Goal: Transaction & Acquisition: Purchase product/service

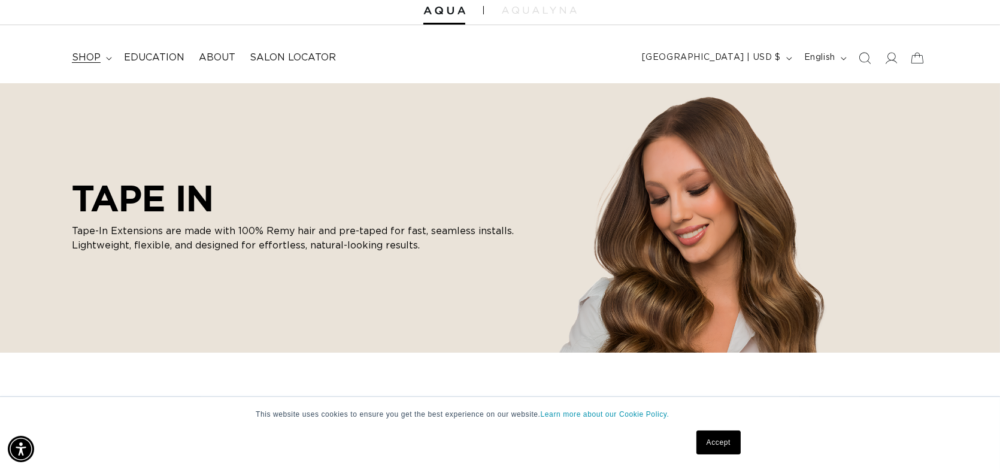
click at [101, 64] on span "shop" at bounding box center [86, 58] width 29 height 13
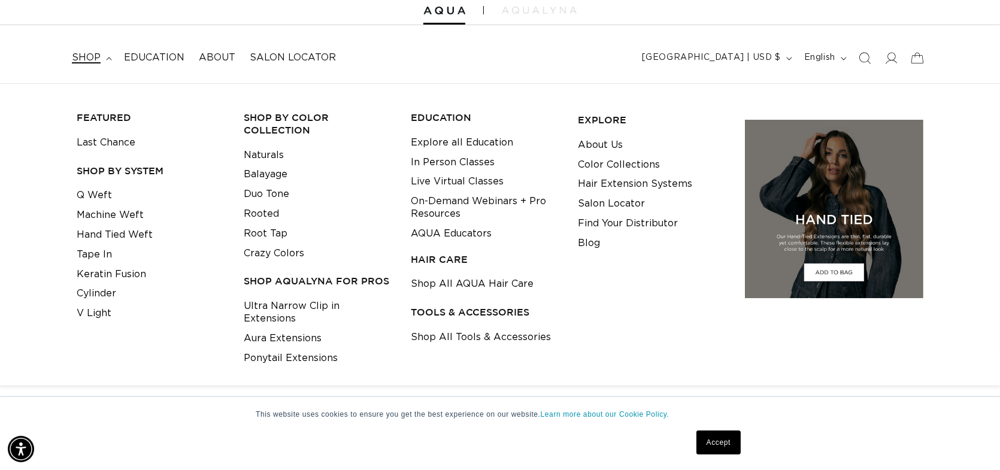
scroll to position [0, 904]
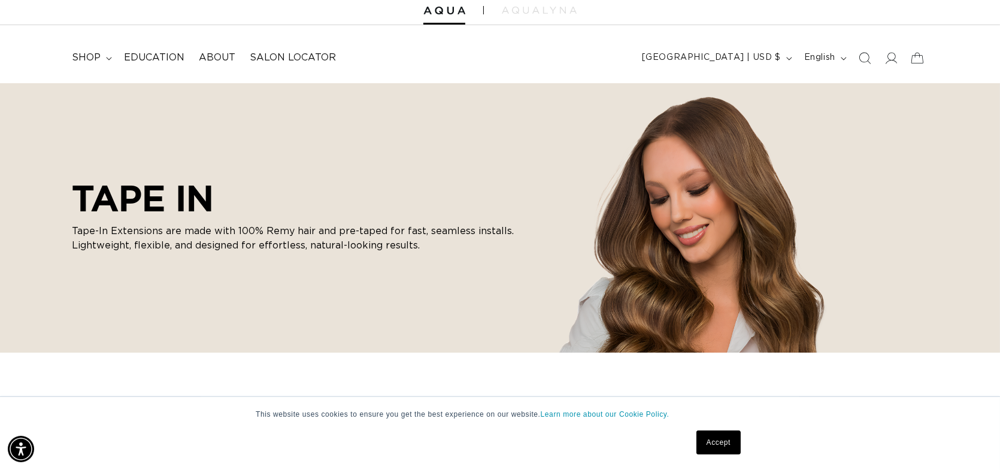
click at [180, 428] on div "This website uses cookies to ensure you get the best experience on our website.…" at bounding box center [500, 433] width 1000 height 74
click at [731, 447] on link "Accept" at bounding box center [718, 443] width 44 height 24
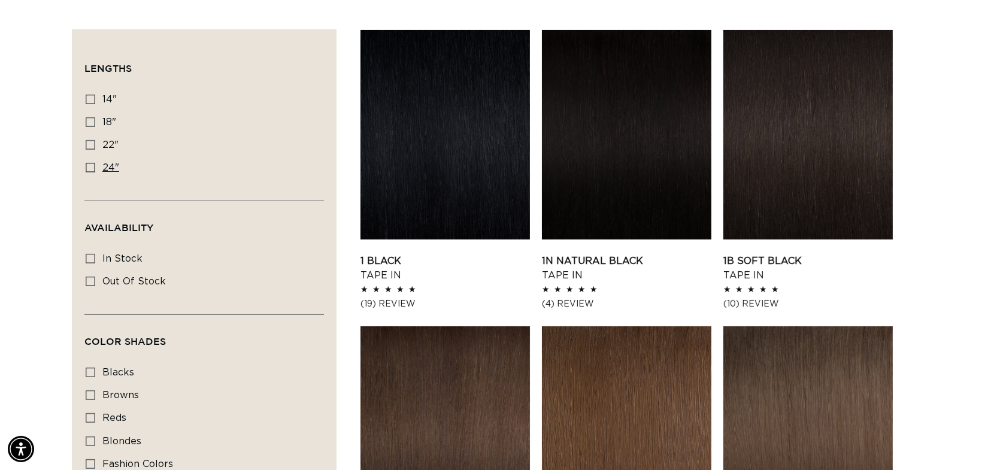
scroll to position [0, 904]
click at [95, 172] on icon at bounding box center [91, 168] width 10 height 10
click at [95, 172] on input "24" 24" (27 products)" at bounding box center [91, 168] width 10 height 10
checkbox input "true"
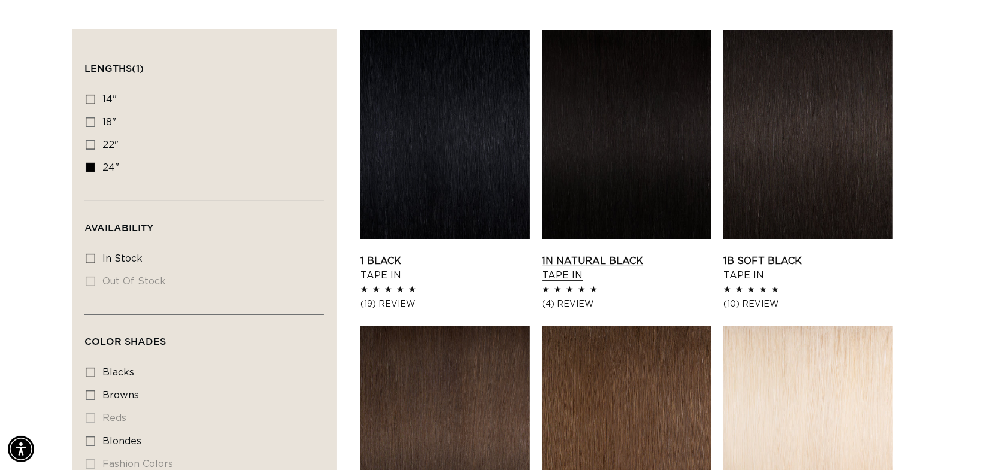
scroll to position [0, 1809]
click at [663, 274] on link "1N Natural Black Tape In" at bounding box center [626, 268] width 169 height 29
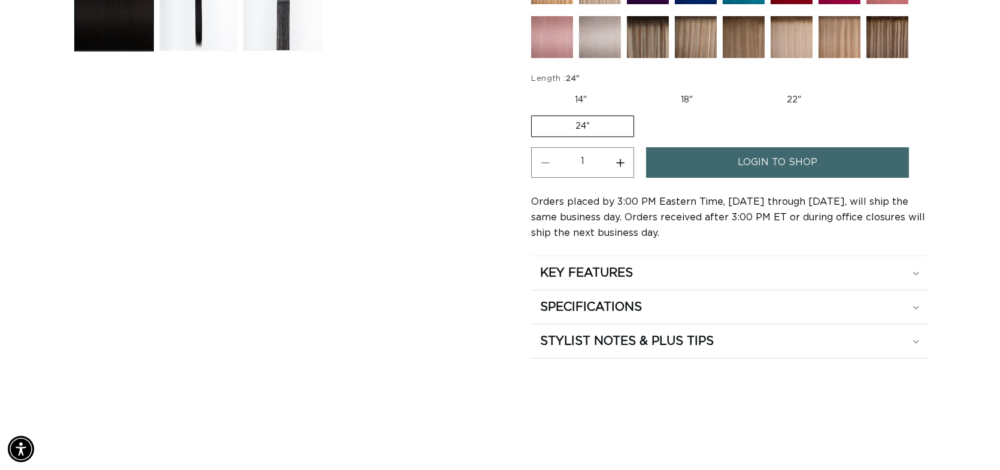
scroll to position [578, 0]
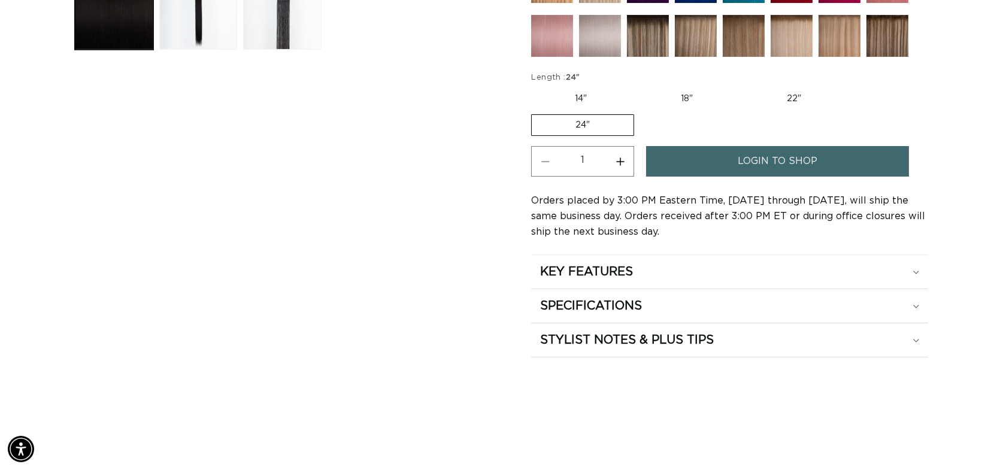
click at [634, 177] on button "Increase quantity for 1N Natural Black - Tape In" at bounding box center [620, 161] width 27 height 31
type input "2"
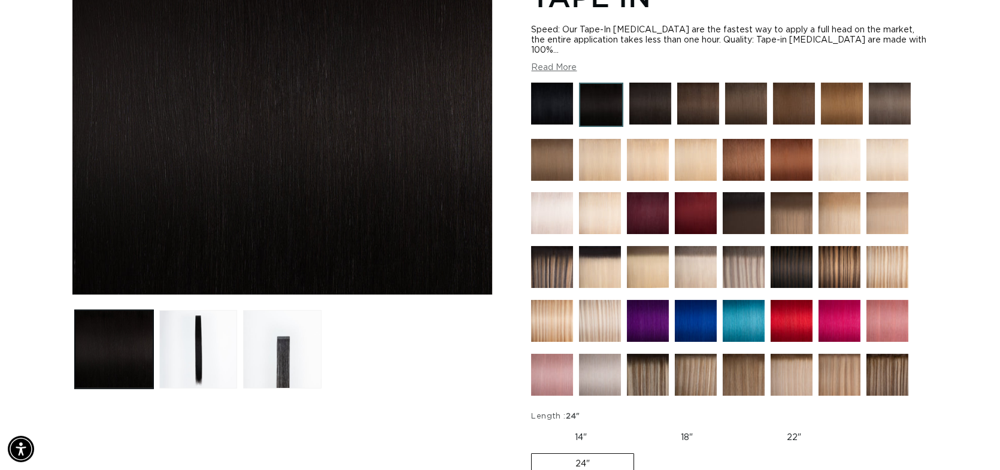
scroll to position [0, 1809]
click at [563, 73] on div "Speed: Our Tape-In Hair Extensions are the fastest way to apply a full head on …" at bounding box center [729, 49] width 397 height 48
click at [563, 73] on button "Read More" at bounding box center [554, 68] width 46 height 10
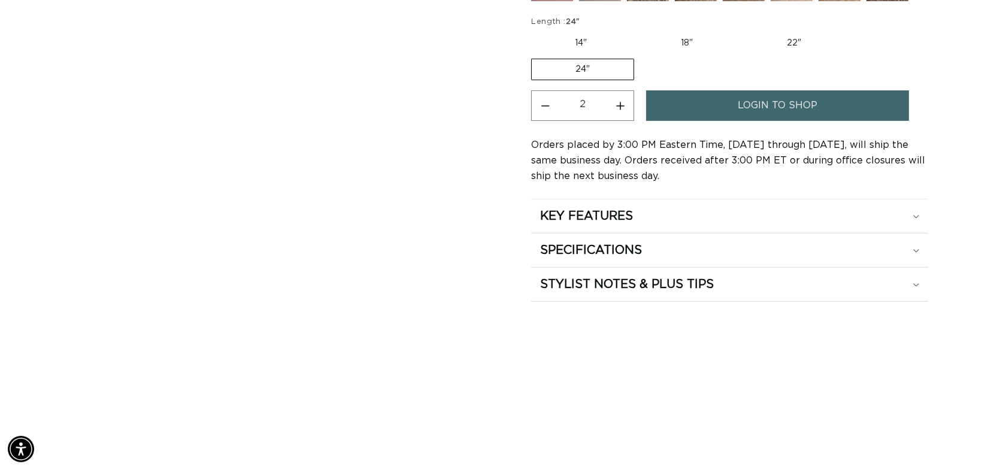
scroll to position [0, 904]
click at [735, 121] on link "login to shop" at bounding box center [777, 105] width 263 height 31
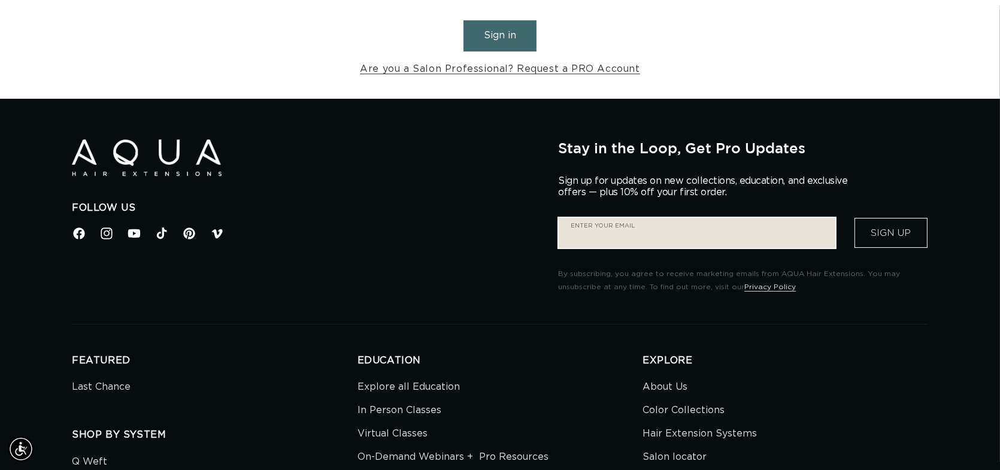
click at [619, 248] on input "Enter your email" at bounding box center [697, 233] width 277 height 30
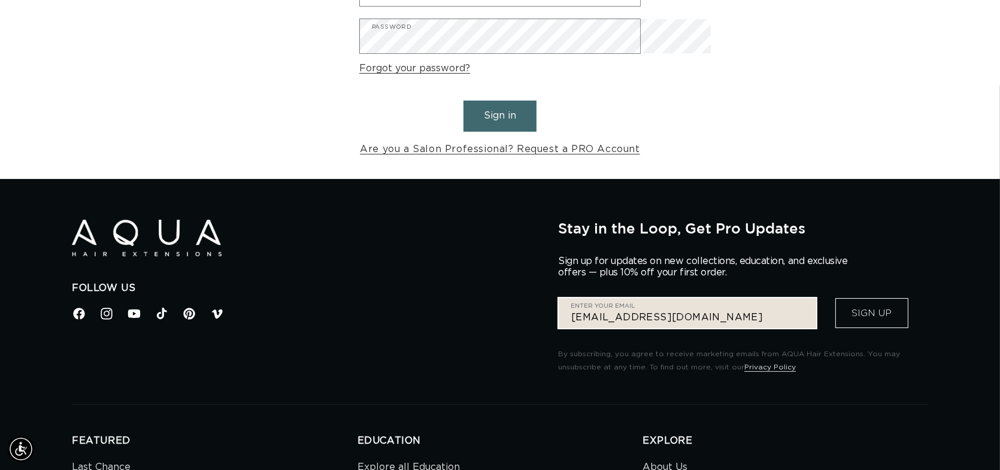
scroll to position [0, 1809]
type input "charlene88@live.com"
click at [835, 328] on button "Sign Up" at bounding box center [871, 313] width 73 height 30
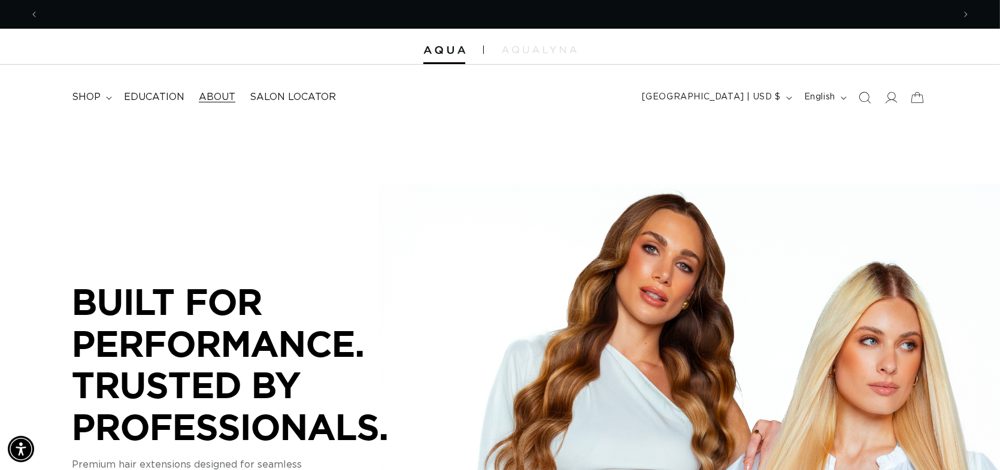
scroll to position [0, 904]
click at [117, 105] on summary "shop" at bounding box center [91, 97] width 52 height 27
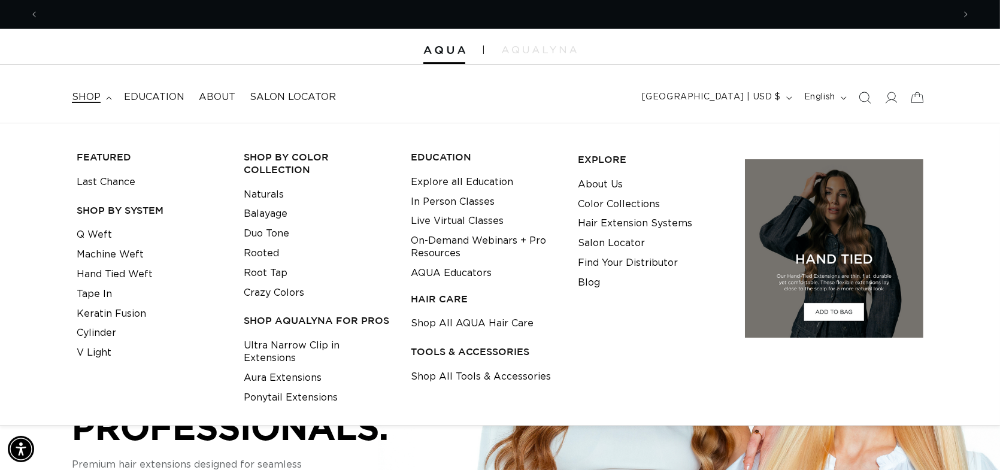
scroll to position [0, 1809]
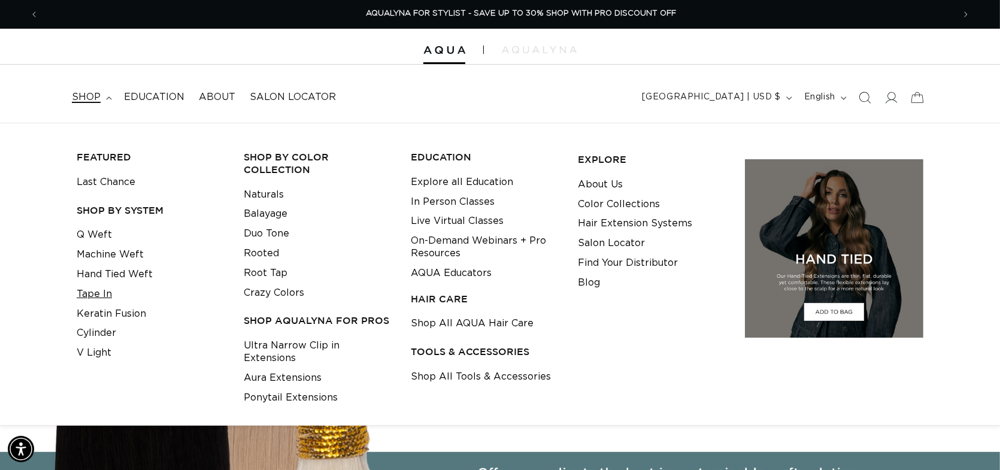
click at [112, 304] on link "Tape In" at bounding box center [94, 294] width 35 height 20
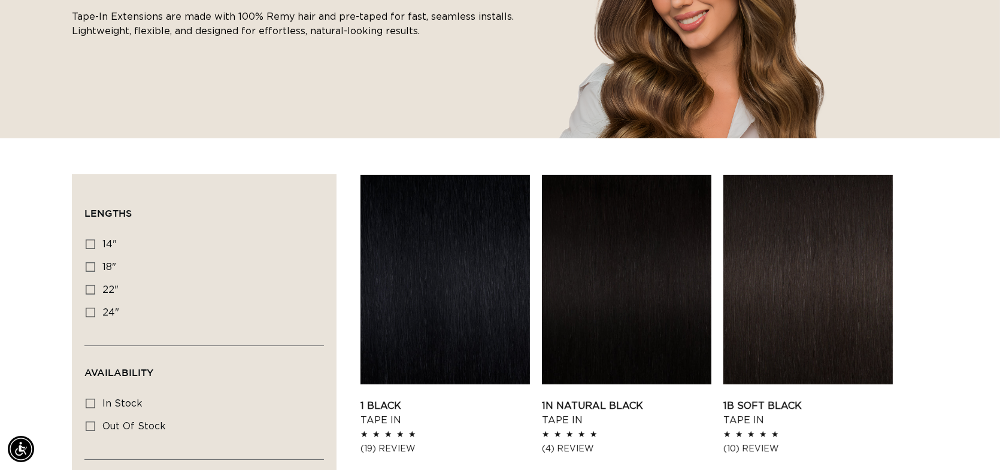
scroll to position [259, 0]
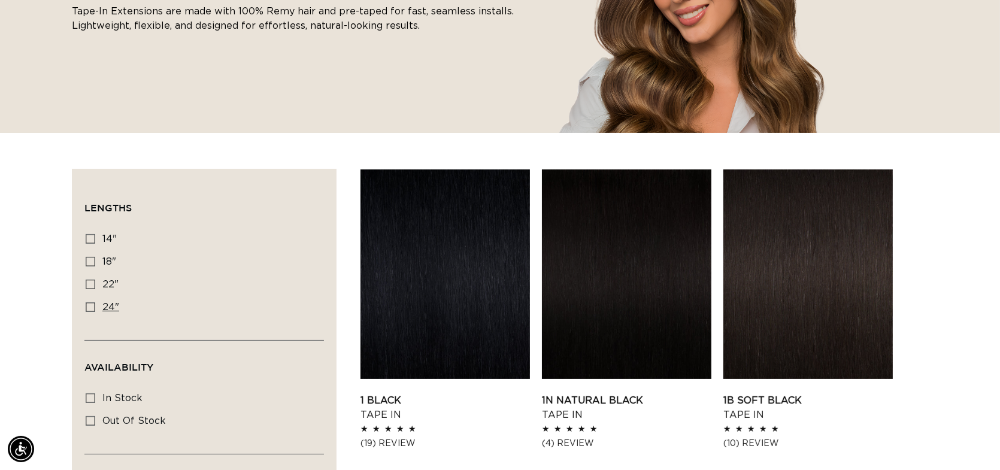
click at [119, 312] on span "24"" at bounding box center [110, 307] width 17 height 10
click at [95, 312] on input "24" 24" (27 products)" at bounding box center [91, 307] width 10 height 10
checkbox input "true"
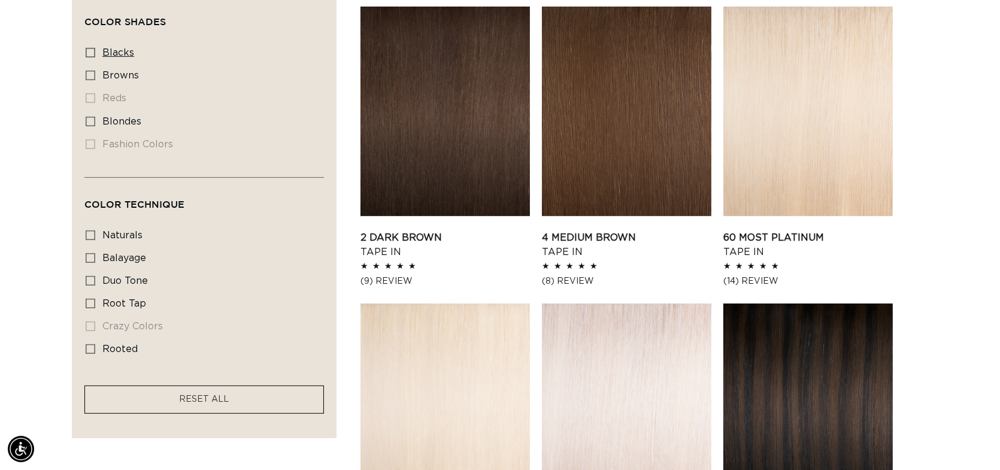
click at [95, 57] on icon at bounding box center [91, 53] width 10 height 10
click at [95, 57] on input "blacks blacks (7 products)" at bounding box center [91, 53] width 10 height 10
checkbox input "true"
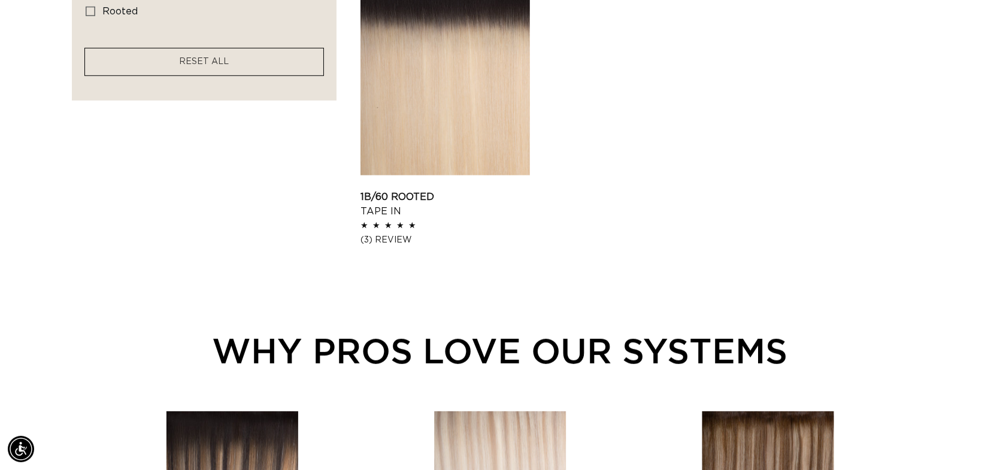
scroll to position [1058, 0]
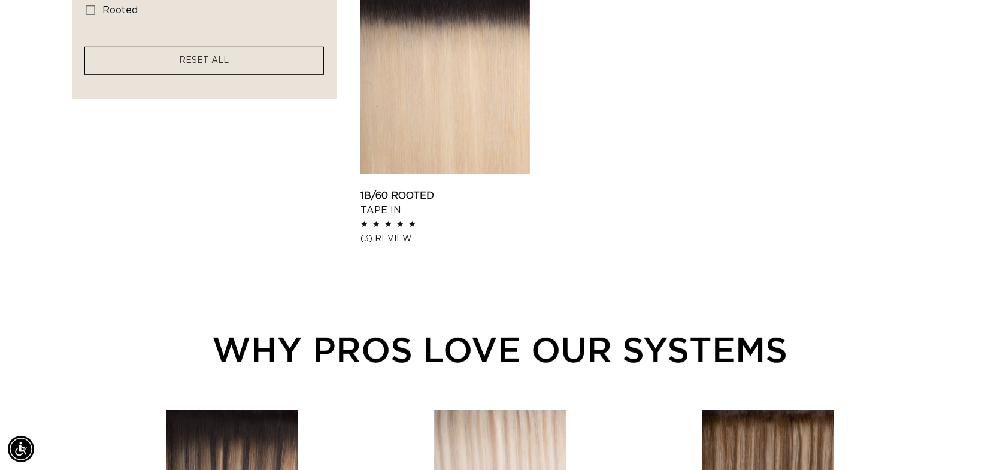
checkbox input "true"
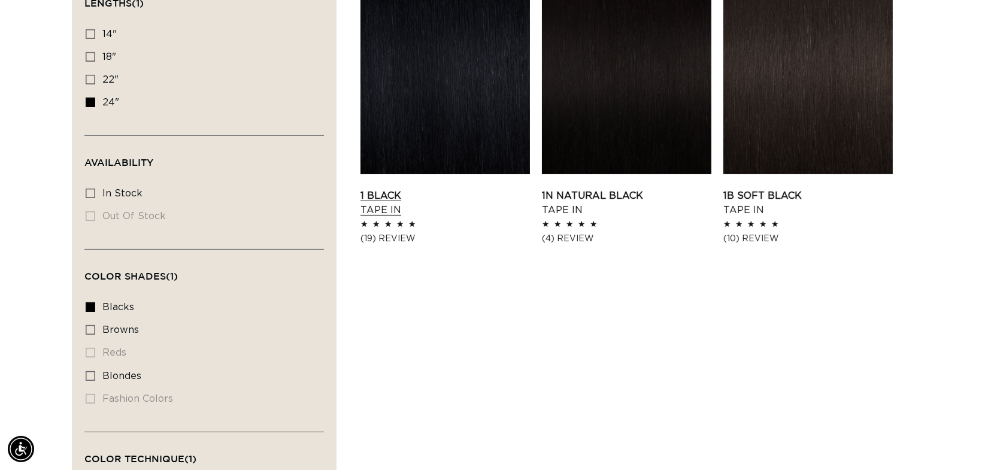
scroll to position [459, 0]
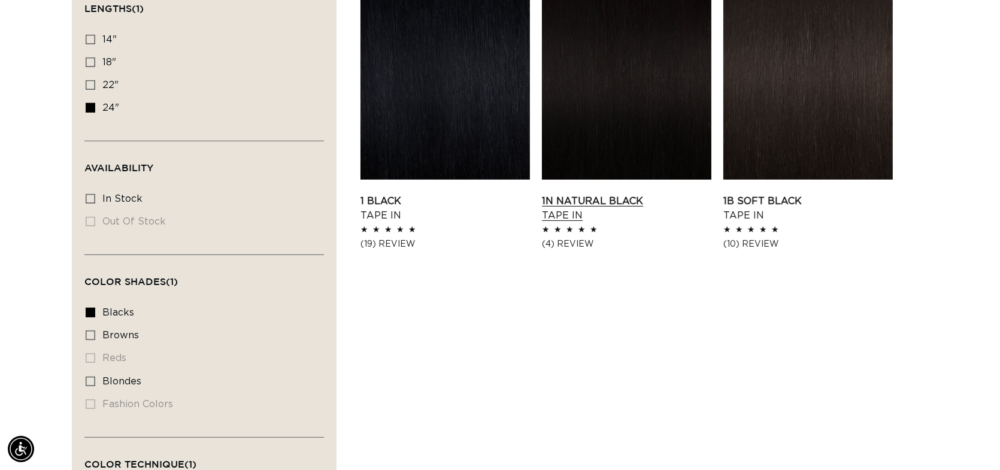
click at [645, 194] on link "1N Natural Black Tape In" at bounding box center [626, 208] width 169 height 29
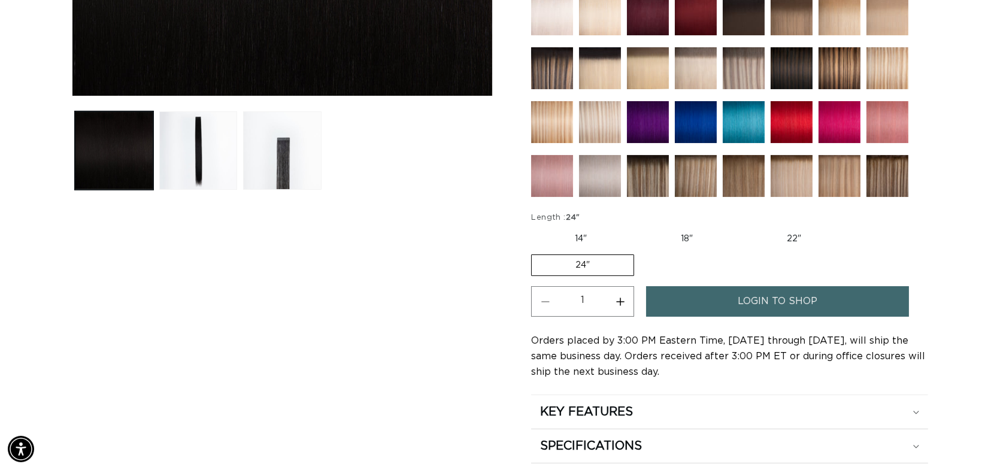
scroll to position [439, 0]
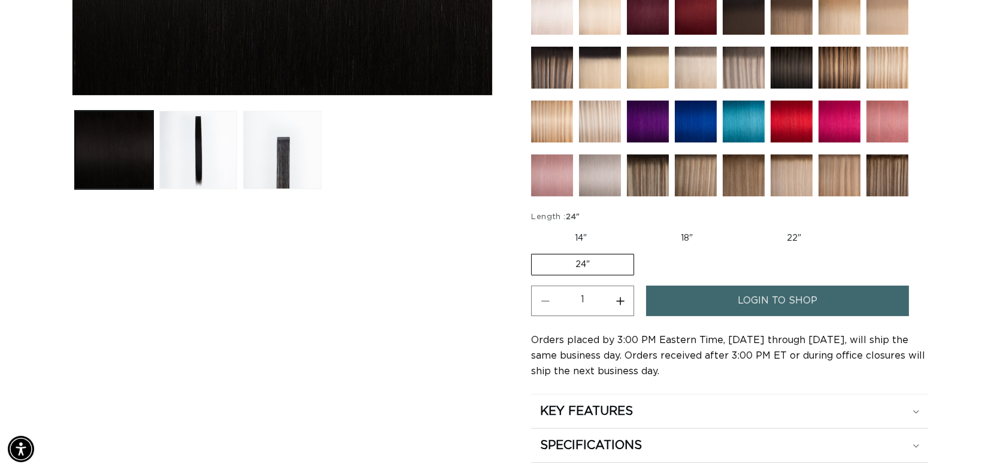
click at [634, 316] on button "Increase quantity for 1N Natural Black - Tape In" at bounding box center [620, 301] width 27 height 31
type input "2"
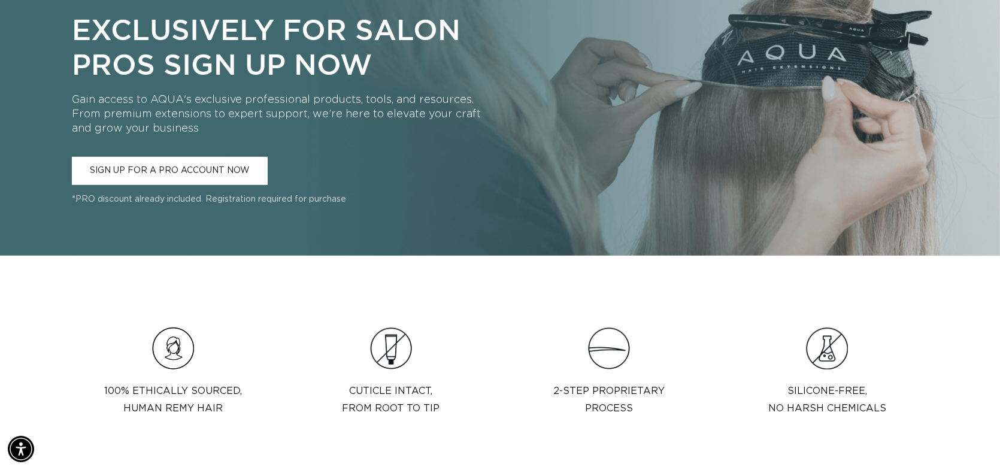
scroll to position [0, 904]
click at [208, 185] on link "SIGN UP FOR A PRO ACCOUNT NOW" at bounding box center [170, 171] width 196 height 28
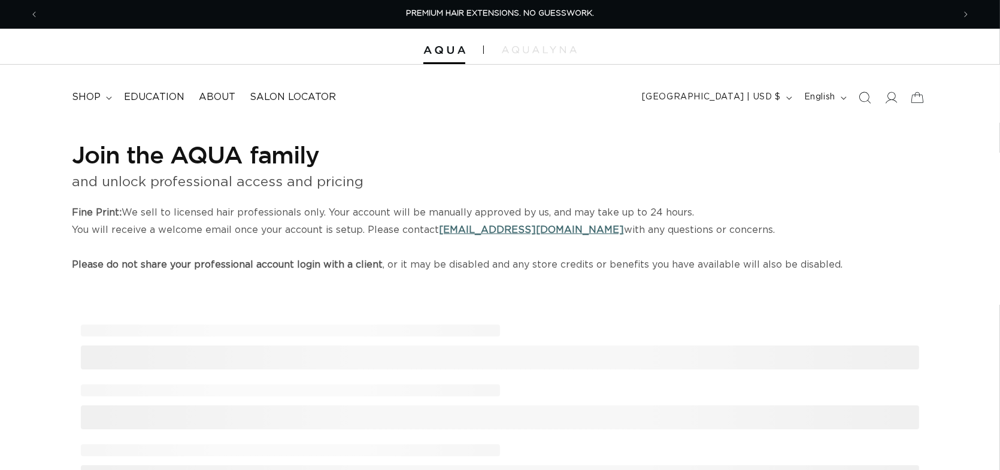
select select "US"
select select "[GEOGRAPHIC_DATA]"
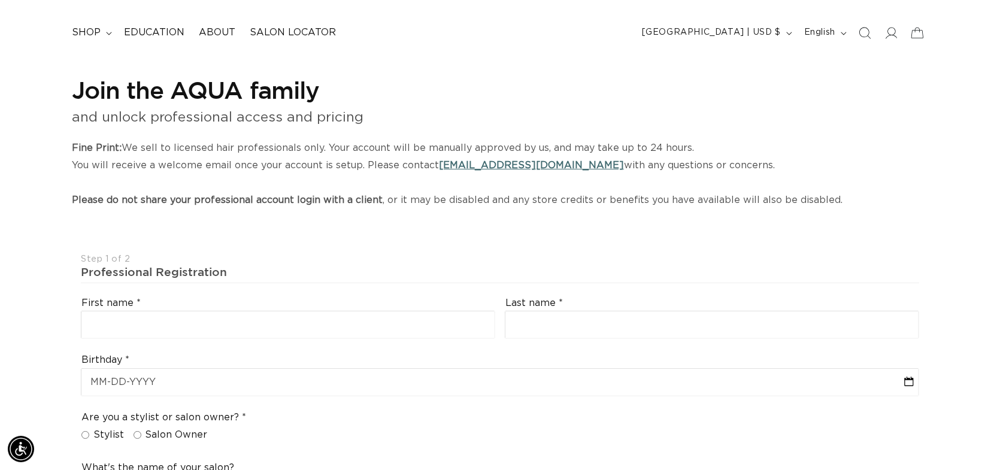
scroll to position [80, 0]
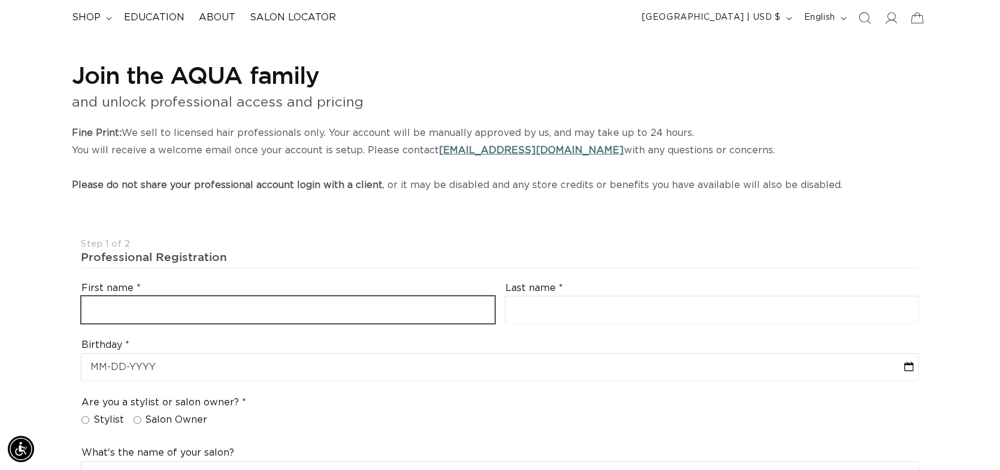
click at [208, 323] on input "text" at bounding box center [287, 309] width 413 height 27
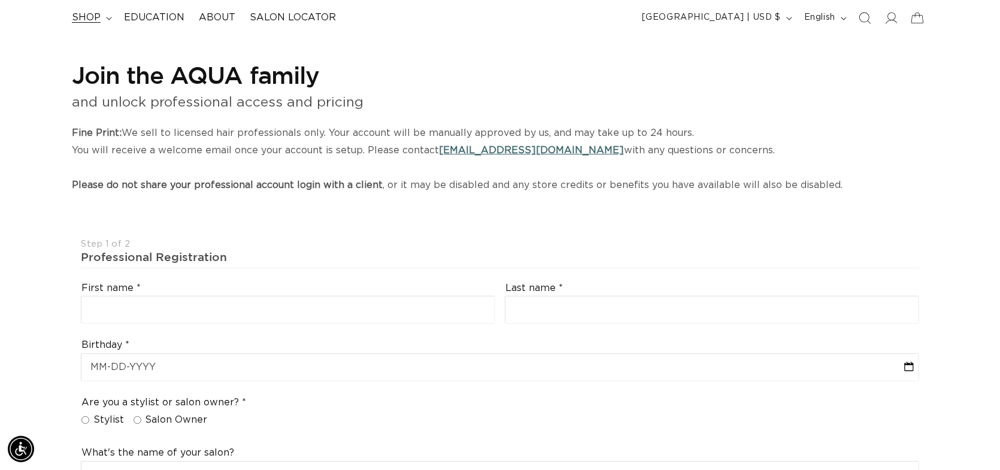
click at [101, 24] on span "shop" at bounding box center [86, 17] width 29 height 13
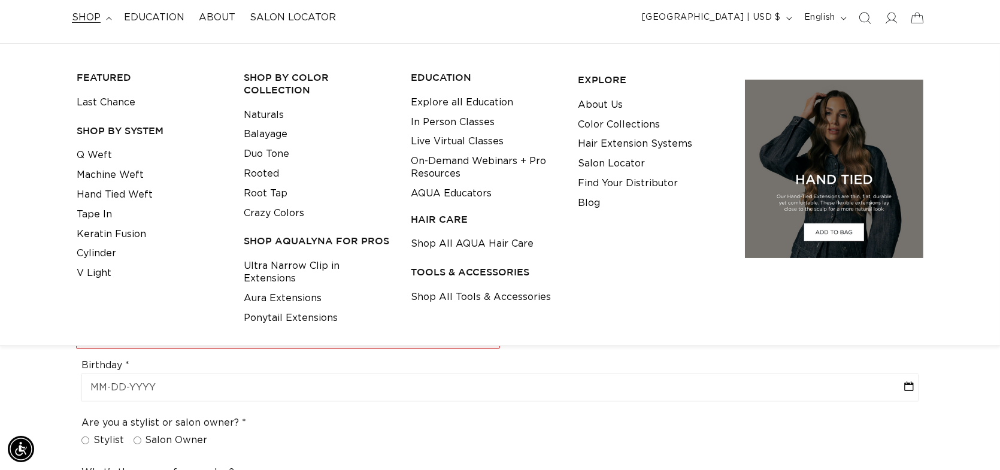
scroll to position [0, 0]
